Goal: Task Accomplishment & Management: Manage account settings

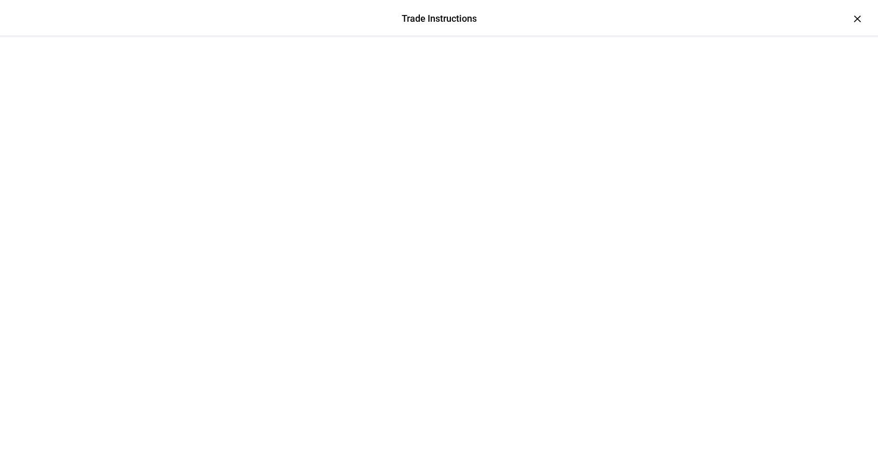
scroll to position [112, 0]
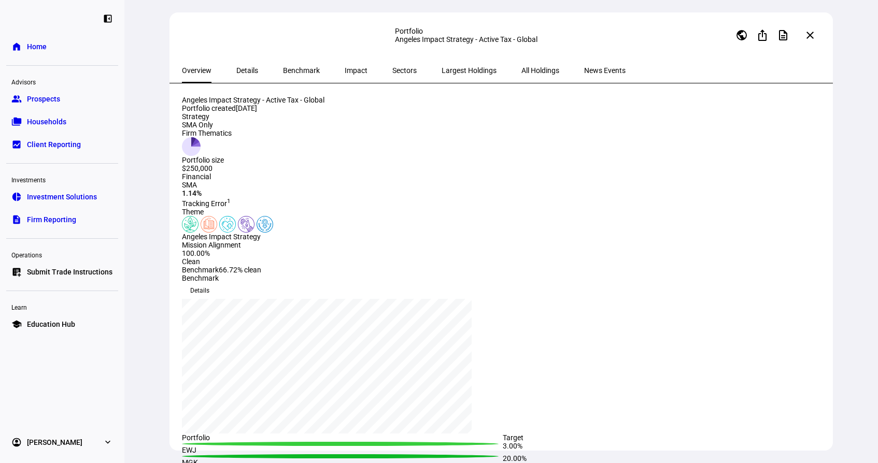
click at [50, 268] on span "Submit Trade Instructions" at bounding box center [70, 272] width 86 height 10
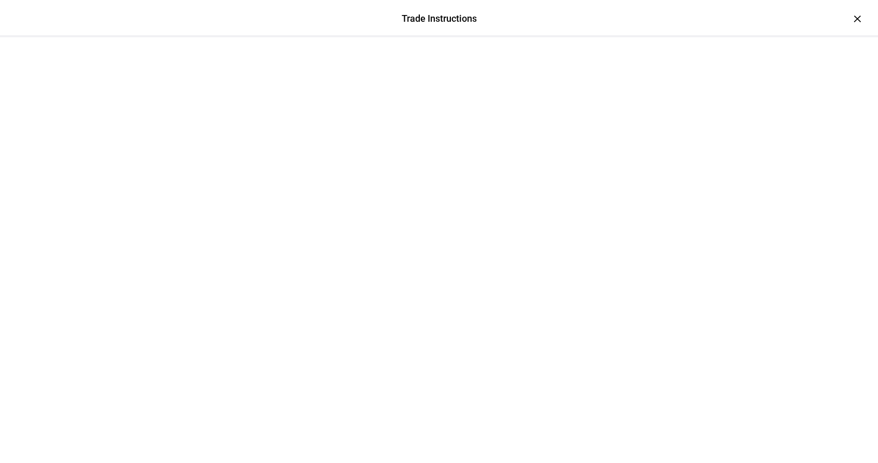
click at [750, 37] on div at bounding box center [439, 63] width 622 height 52
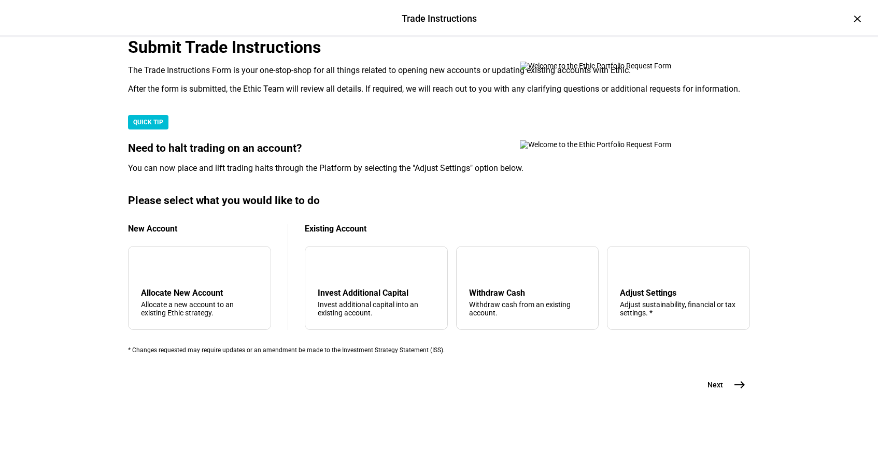
click at [168, 130] on div "QUICK TIP" at bounding box center [148, 122] width 40 height 15
click at [623, 261] on div "tune Adjust Settings Adjust sustainability, financial or tax settings. *" at bounding box center [678, 288] width 143 height 84
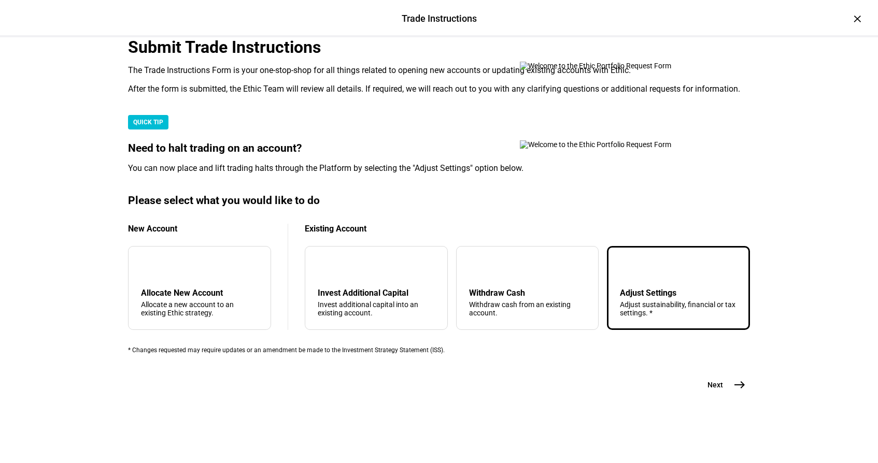
click at [744, 395] on span "east" at bounding box center [739, 385] width 21 height 21
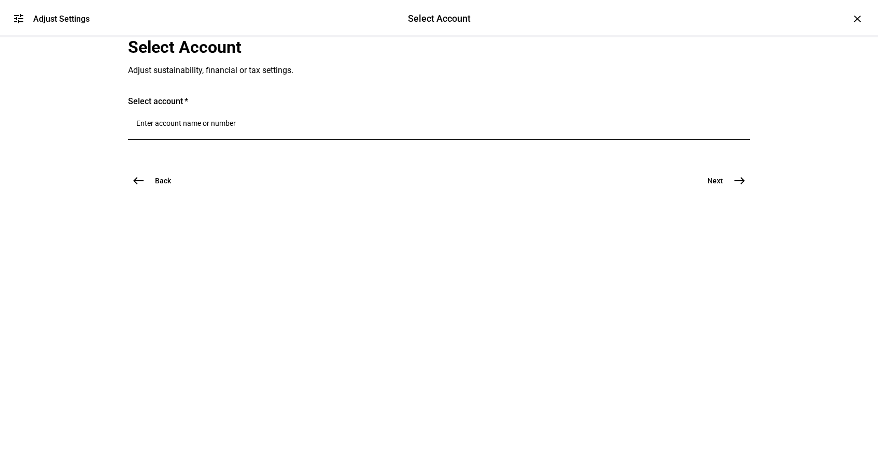
scroll to position [0, 0]
click at [299, 140] on div at bounding box center [438, 125] width 605 height 29
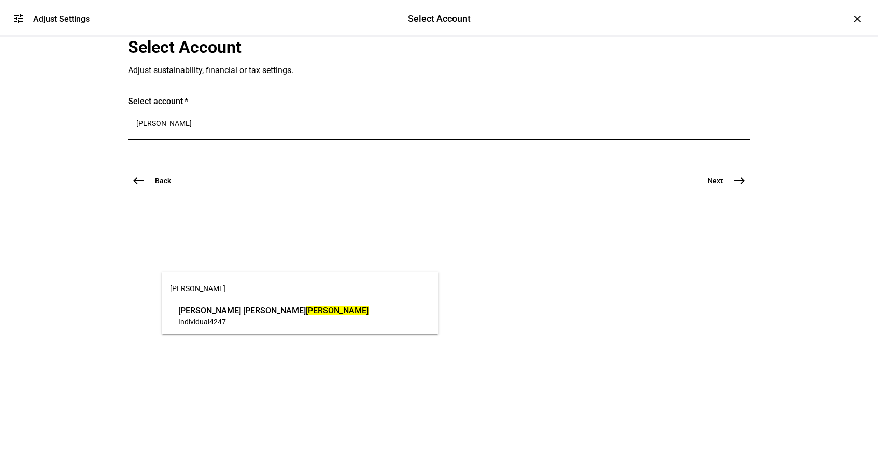
type input "[PERSON_NAME]"
click at [306, 309] on span "[PERSON_NAME]" at bounding box center [273, 311] width 190 height 12
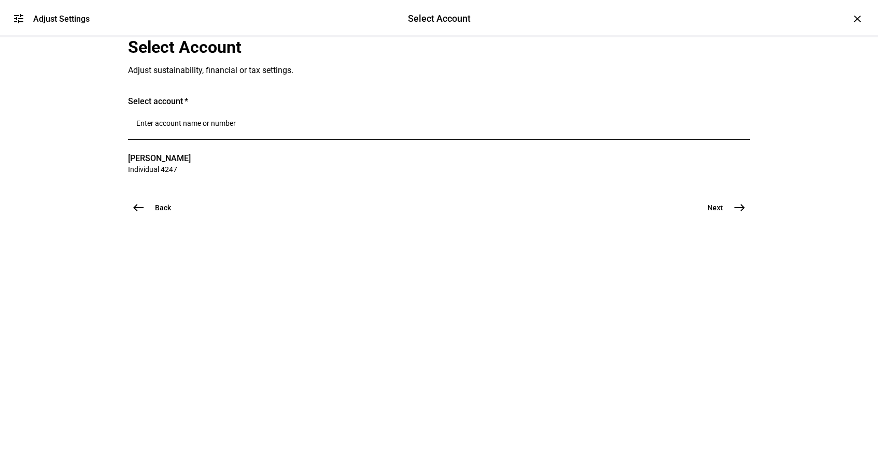
click at [194, 127] on input "Number" at bounding box center [438, 123] width 605 height 8
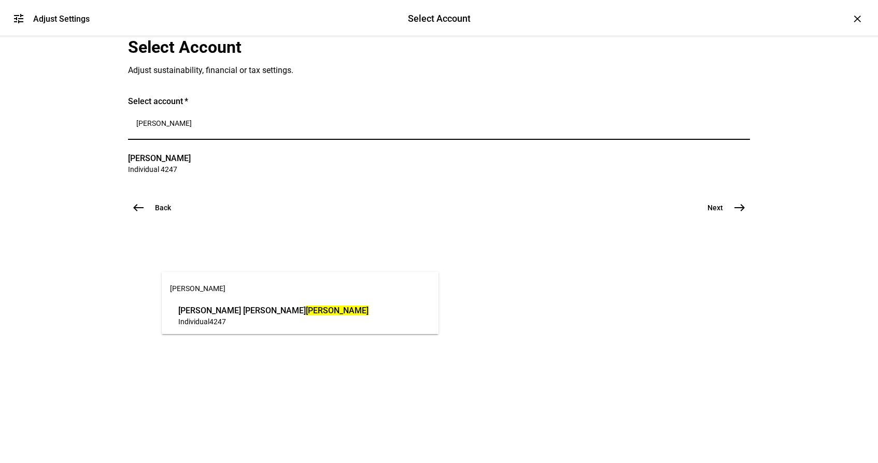
type input "[PERSON_NAME]"
click at [239, 318] on span "Individual 4247" at bounding box center [273, 322] width 190 height 10
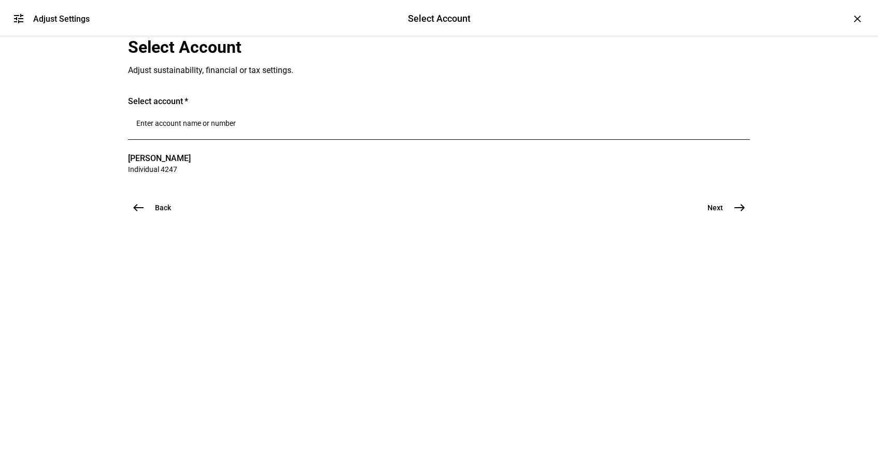
click at [735, 214] on mat-icon "east" at bounding box center [739, 208] width 12 height 12
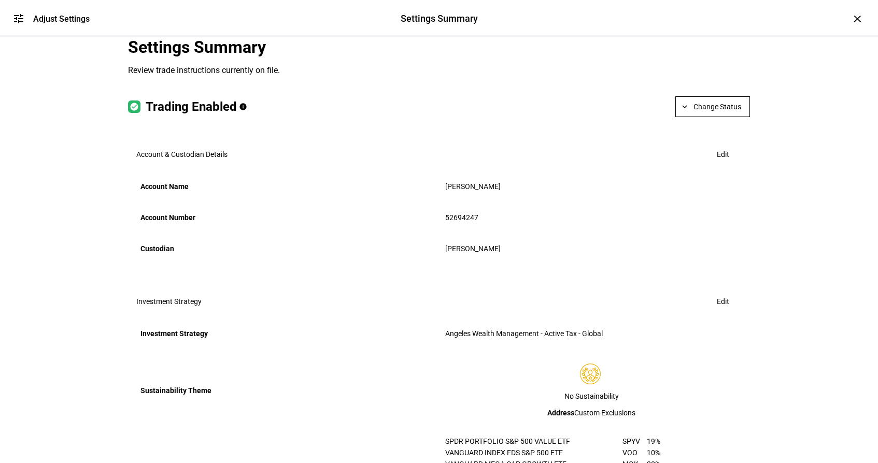
click at [707, 117] on span "Change Status" at bounding box center [717, 106] width 48 height 21
click at [736, 233] on span "Halt Trading" at bounding box center [721, 232] width 46 height 8
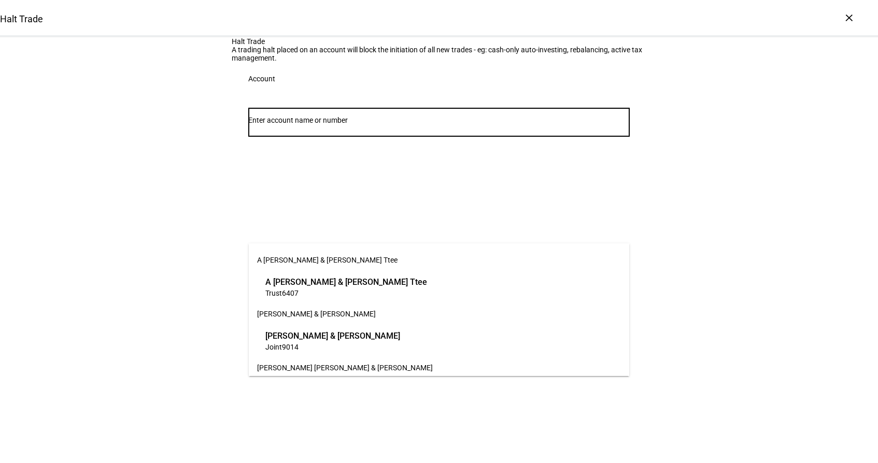
click at [377, 124] on input "Number" at bounding box center [438, 120] width 381 height 8
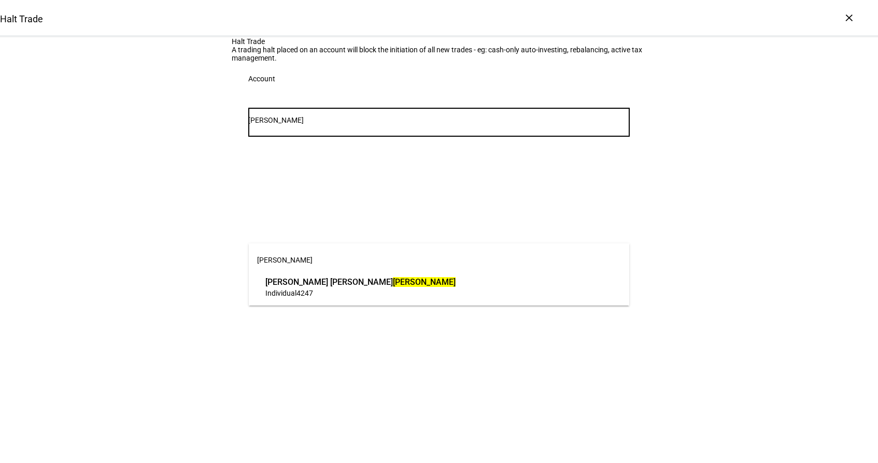
type input "[PERSON_NAME]"
click at [318, 291] on span "Individual 4247" at bounding box center [360, 293] width 190 height 10
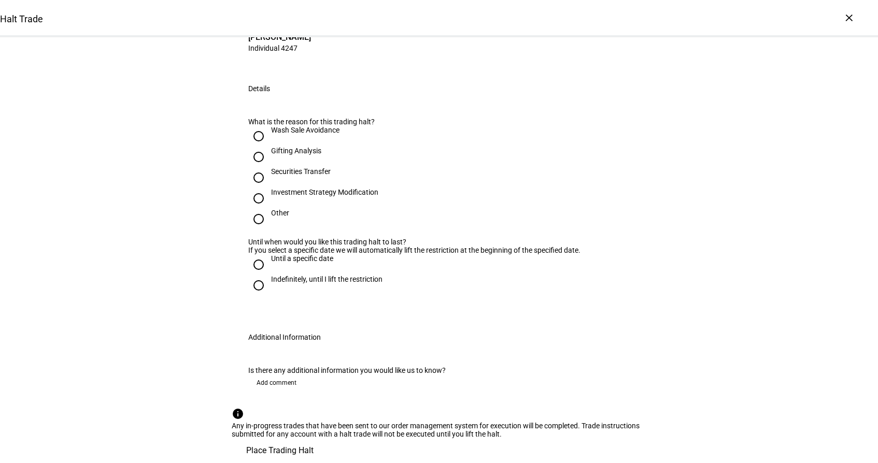
scroll to position [174, 0]
click at [254, 188] on input "Securities Transfer" at bounding box center [258, 177] width 21 height 21
radio input "true"
click at [258, 275] on input "Indefinitely, until I lift the restriction" at bounding box center [258, 285] width 21 height 21
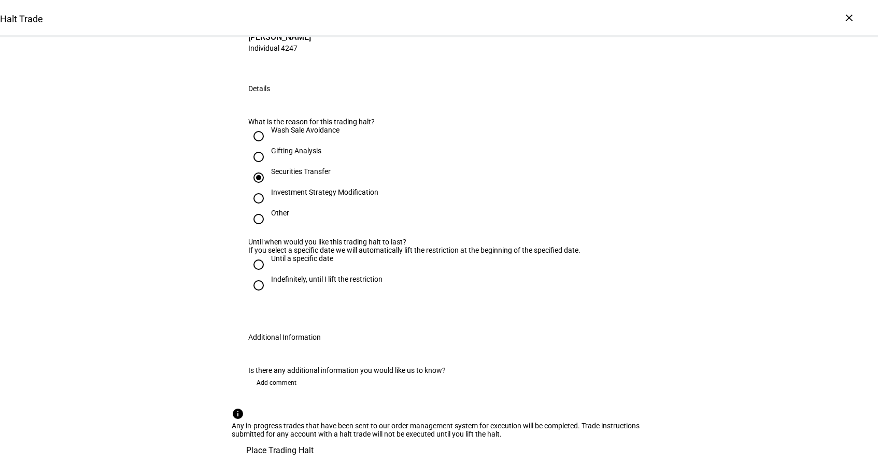
radio input "true"
click at [314, 438] on span "Place Trading Halt" at bounding box center [279, 450] width 67 height 25
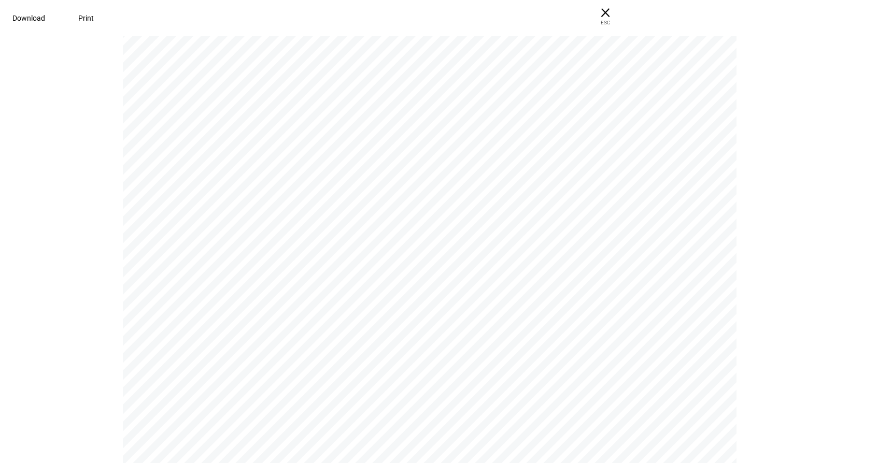
scroll to position [3275, 0]
